Goal: Task Accomplishment & Management: Use online tool/utility

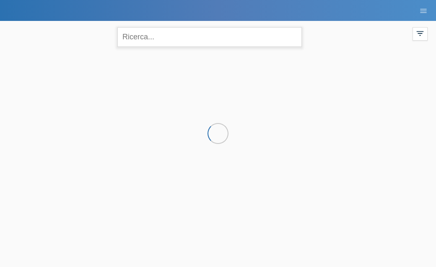
click at [166, 41] on input "text" at bounding box center [209, 37] width 184 height 20
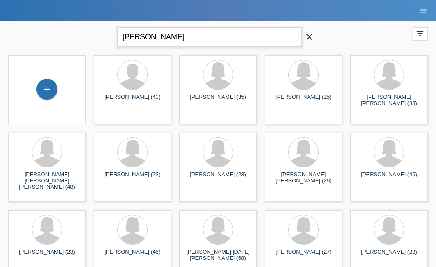
type input "[PERSON_NAME]"
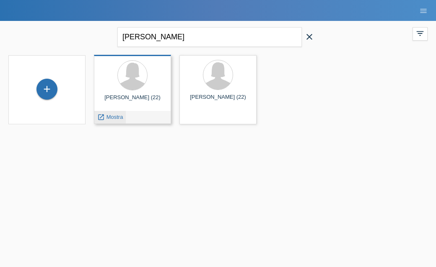
click at [120, 119] on span "Mostra" at bounding box center [114, 117] width 17 height 6
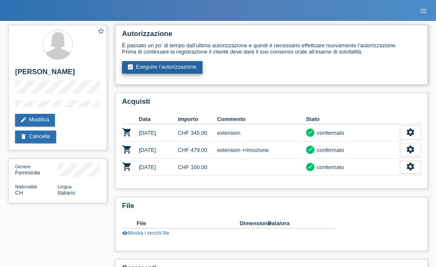
click at [179, 66] on link "assignment_turned_in Eseguire l’autorizzazione" at bounding box center [162, 67] width 80 height 13
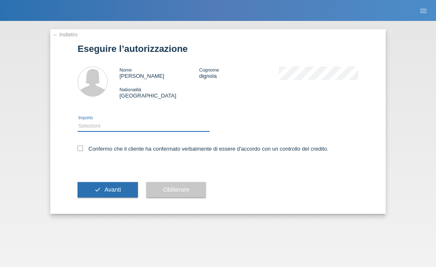
click at [162, 122] on select "Selezioni CHF 1.00 - CHF 499.00 CHF 500.00 - CHF 1'749.00 CHF 1'750.00 - CHF 3'…" at bounding box center [143, 126] width 132 height 10
select select "2"
click at [78, 149] on icon at bounding box center [79, 148] width 5 height 5
click at [78, 149] on input "Confermo che il cliente ha confermato verbalmente di essere d'accordo con un co…" at bounding box center [79, 148] width 5 height 5
checkbox input "true"
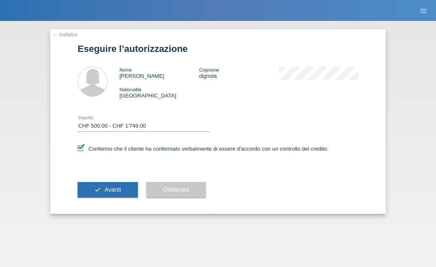
click at [109, 202] on div "check Avanti" at bounding box center [107, 190] width 60 height 49
click at [109, 188] on span "Avanti" at bounding box center [112, 189] width 16 height 7
